Goal: Find specific page/section: Find specific page/section

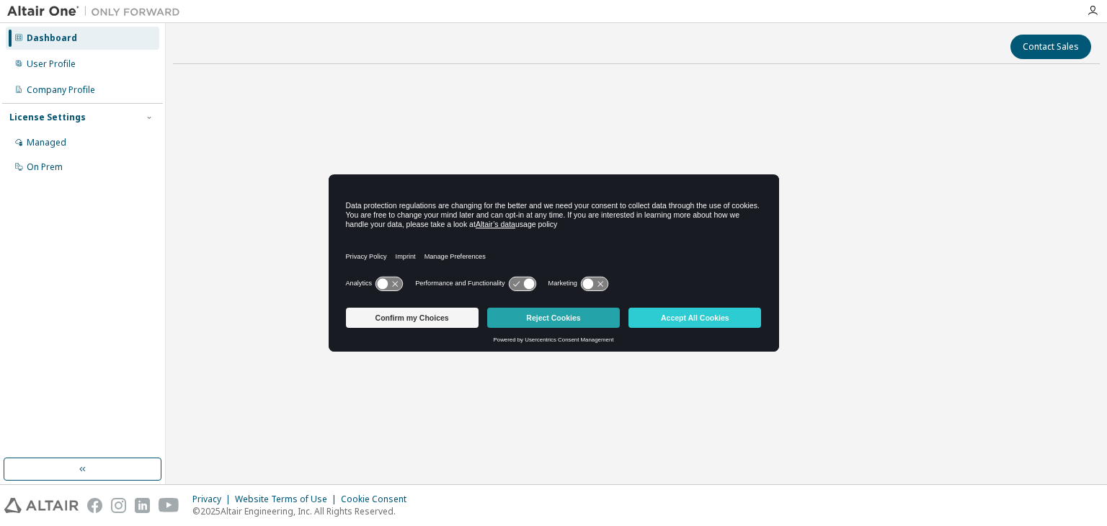
click at [554, 315] on button "Reject Cookies" at bounding box center [553, 318] width 133 height 20
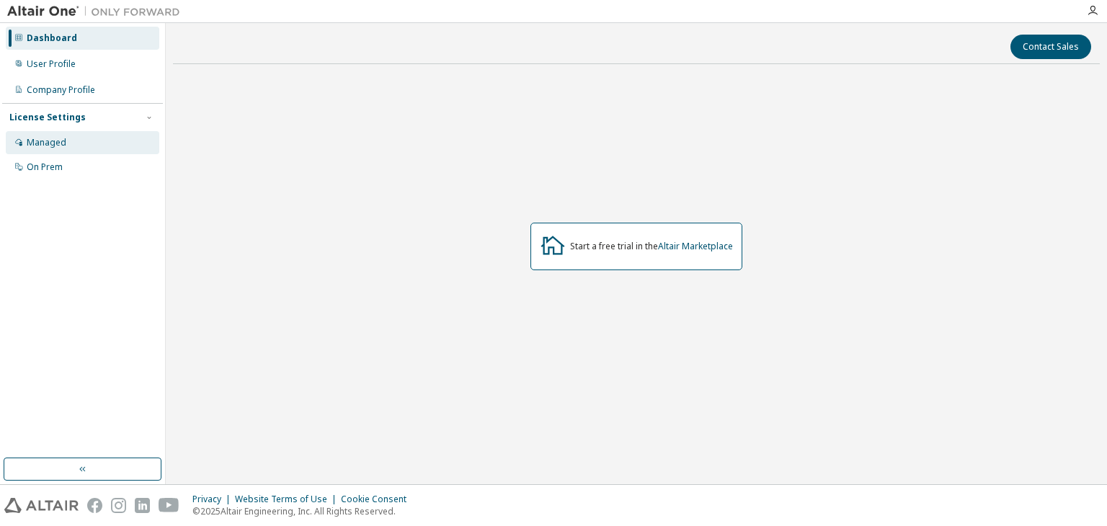
click at [127, 147] on div "Managed" at bounding box center [83, 142] width 154 height 23
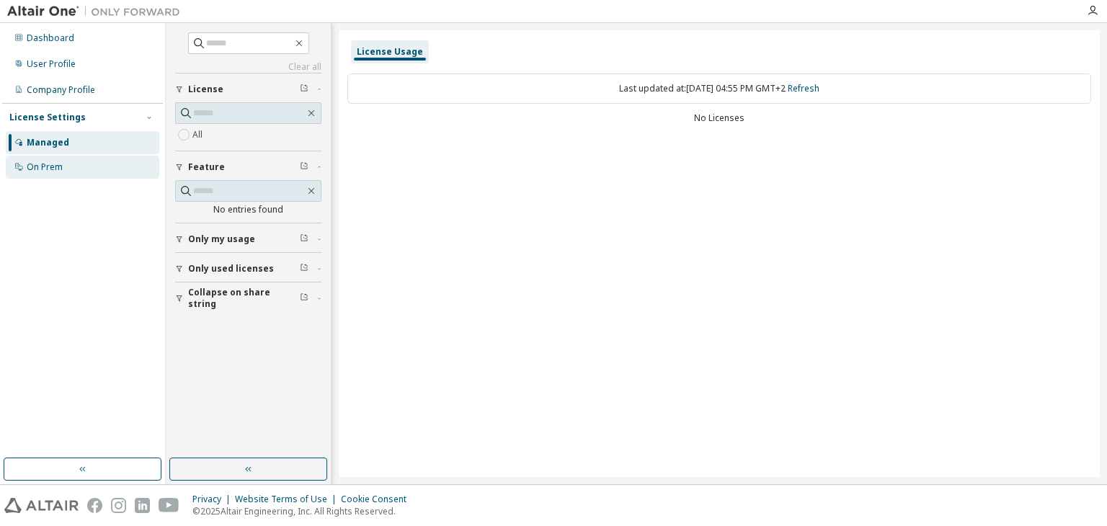
click at [127, 172] on div "On Prem" at bounding box center [83, 167] width 154 height 23
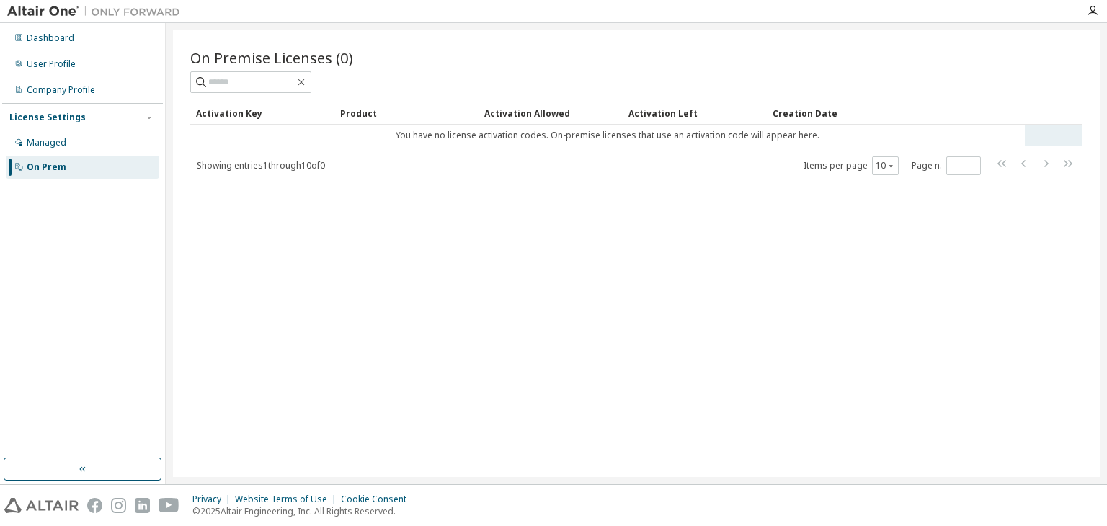
click at [415, 133] on td "You have no license activation codes. On-premise licenses that use an activatio…" at bounding box center [607, 136] width 835 height 22
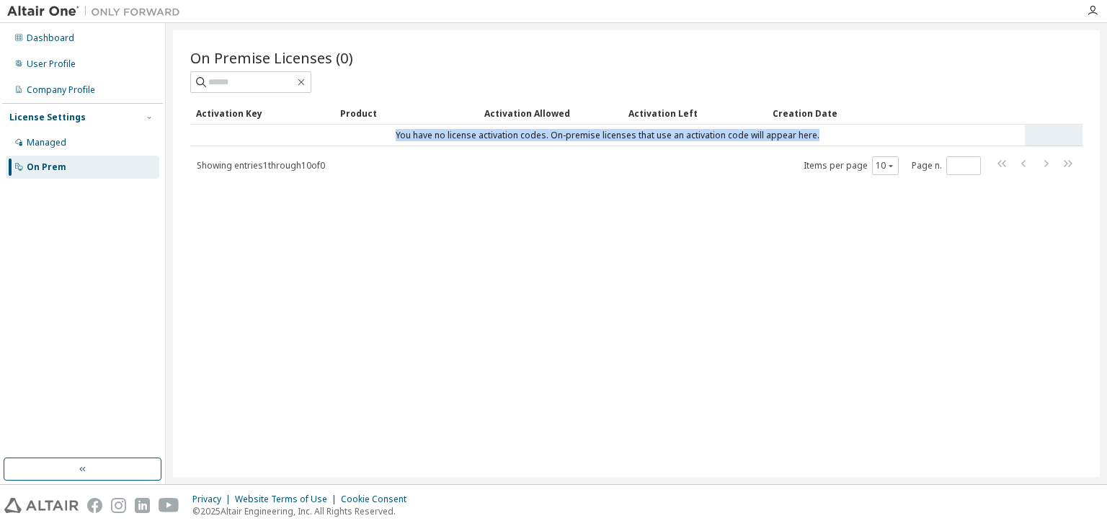
click at [415, 133] on td "You have no license activation codes. On-premise licenses that use an activatio…" at bounding box center [607, 136] width 835 height 22
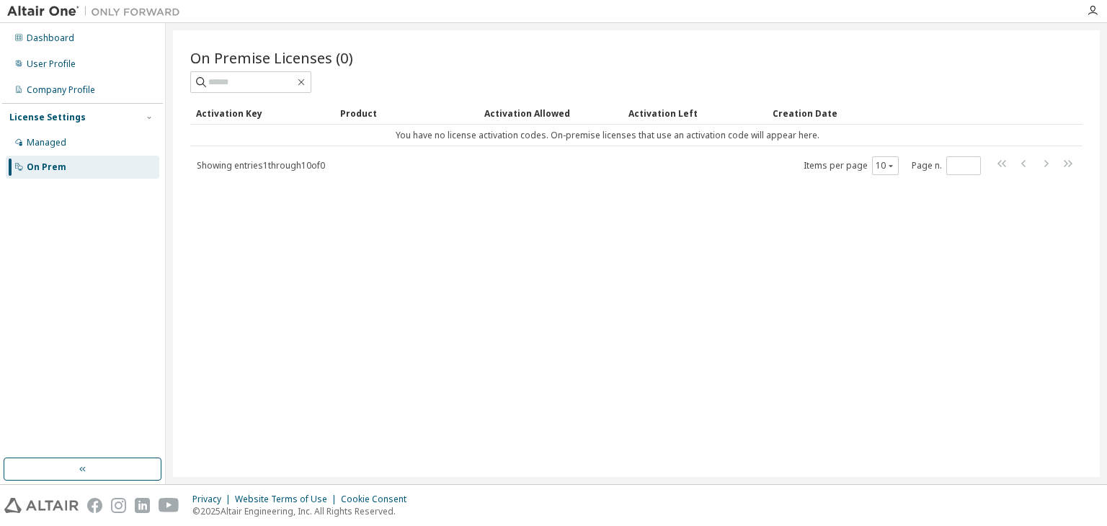
click at [458, 111] on div "Product" at bounding box center [406, 113] width 133 height 23
click at [71, 69] on div "User Profile" at bounding box center [51, 64] width 49 height 12
